Goal: Find specific page/section: Find specific page/section

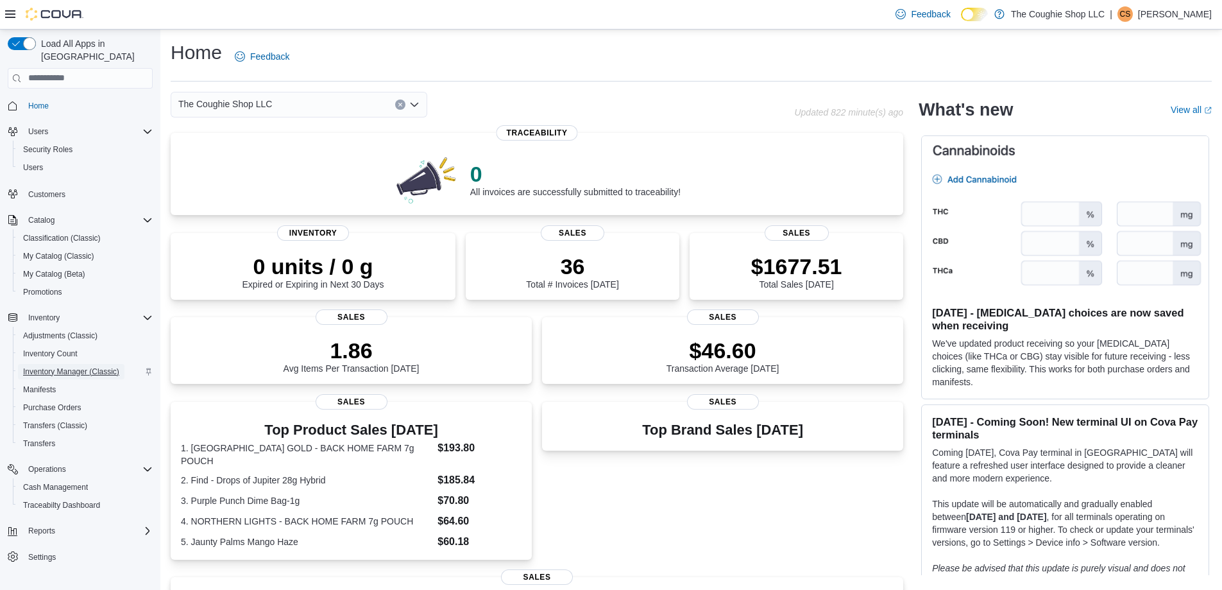
click at [80, 366] on span "Inventory Manager (Classic)" at bounding box center [71, 371] width 96 height 10
